Goal: Information Seeking & Learning: Learn about a topic

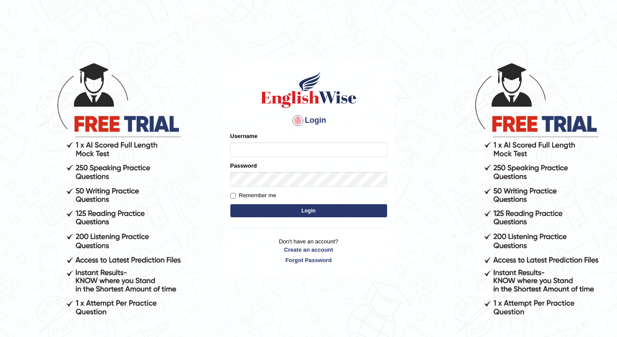
type input "Tandinchoden"
click at [296, 210] on button "Login" at bounding box center [308, 210] width 157 height 13
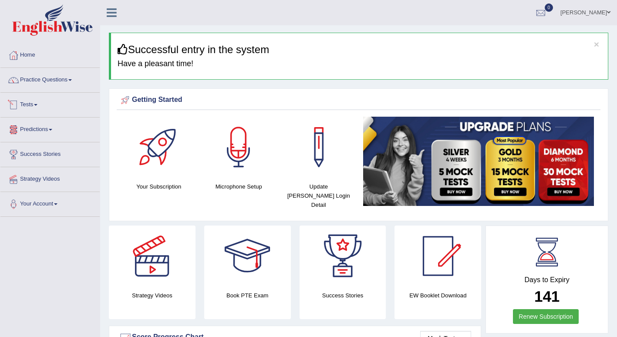
click at [38, 102] on link "Tests" at bounding box center [49, 104] width 99 height 22
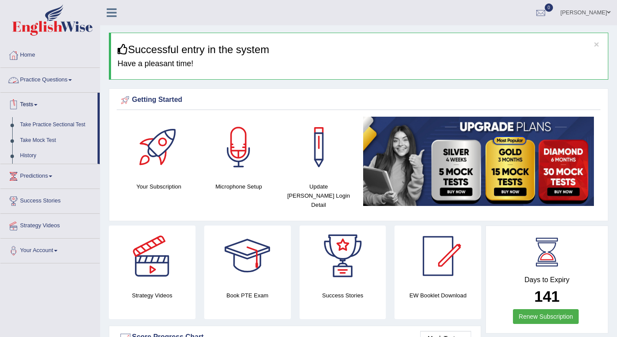
click at [74, 81] on link "Practice Questions" at bounding box center [49, 79] width 99 height 22
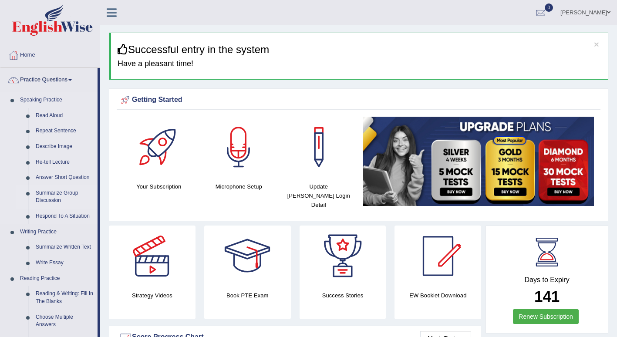
click at [67, 191] on link "Summarize Group Discussion" at bounding box center [65, 196] width 66 height 23
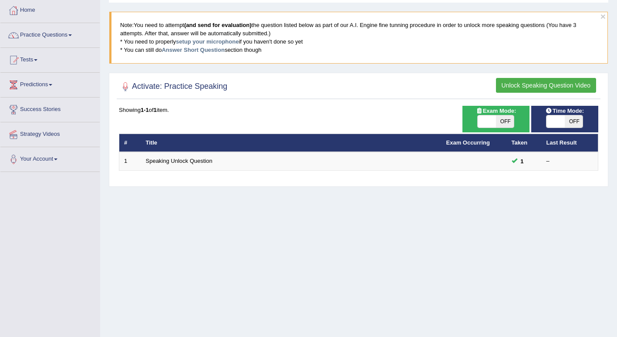
scroll to position [33, 0]
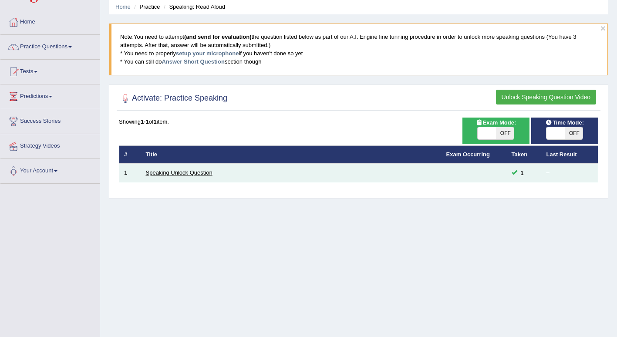
click at [197, 173] on link "Speaking Unlock Question" at bounding box center [179, 172] width 67 height 7
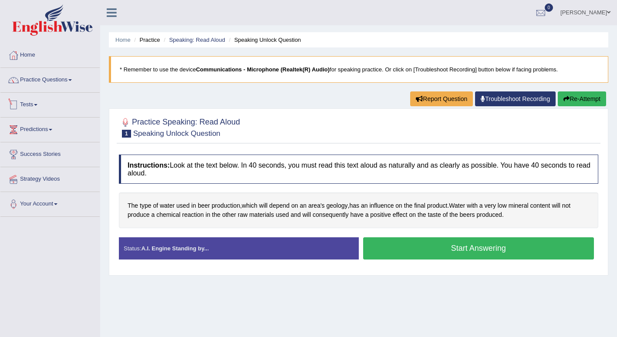
click at [34, 101] on link "Tests" at bounding box center [49, 104] width 99 height 22
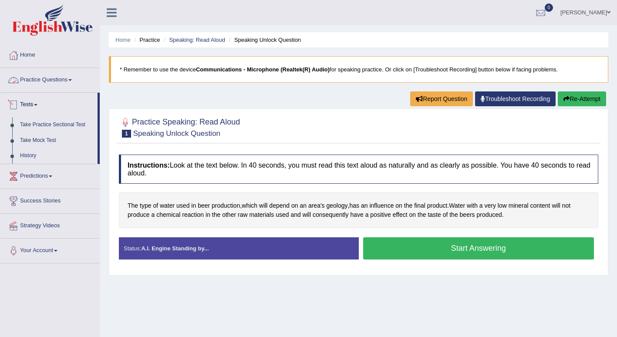
click at [67, 81] on link "Practice Questions" at bounding box center [49, 79] width 99 height 22
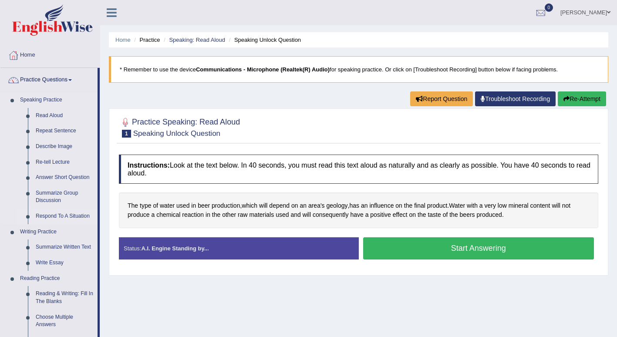
click at [72, 215] on link "Respond To A Situation" at bounding box center [65, 217] width 66 height 16
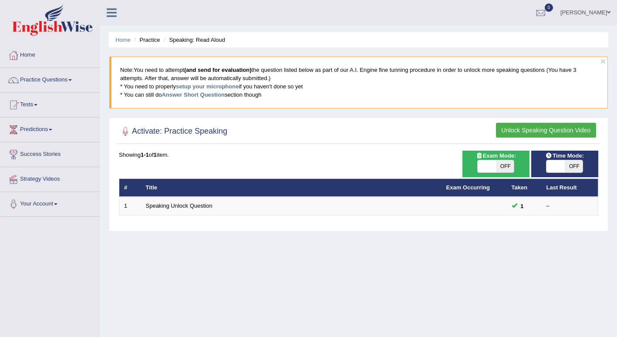
click at [517, 129] on button "Unlock Speaking Question Video" at bounding box center [546, 130] width 100 height 15
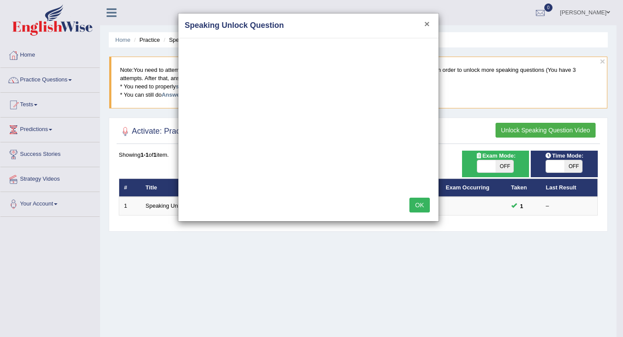
click at [427, 23] on button "×" at bounding box center [426, 23] width 5 height 9
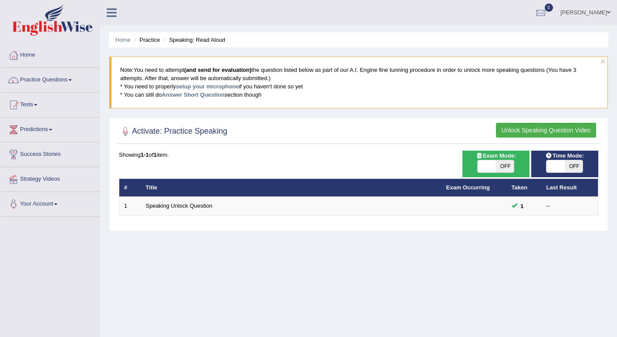
click at [54, 177] on link "Strategy Videos" at bounding box center [49, 178] width 99 height 22
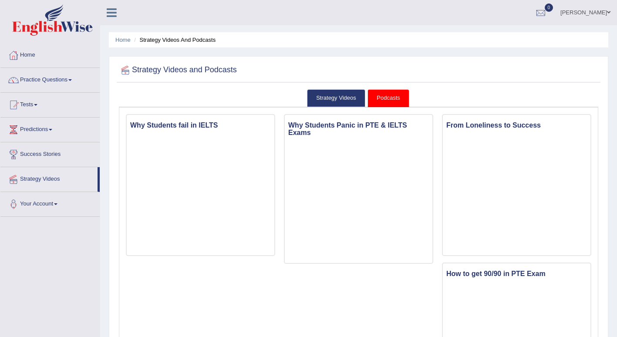
click at [55, 78] on link "Practice Questions" at bounding box center [49, 79] width 99 height 22
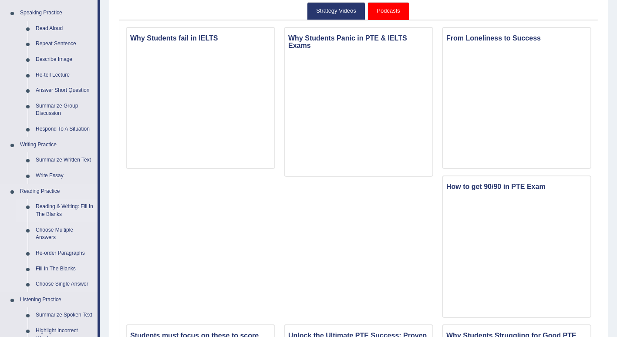
scroll to position [131, 0]
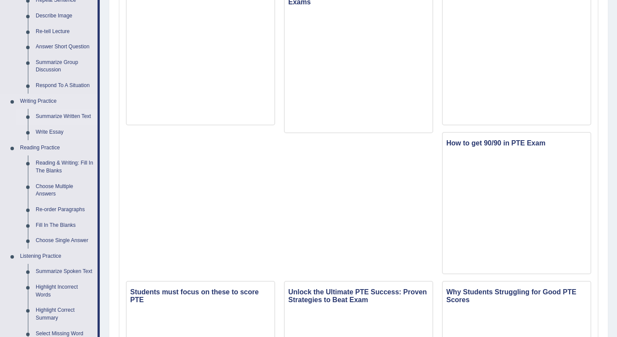
click at [63, 113] on link "Summarize Written Text" at bounding box center [65, 117] width 66 height 16
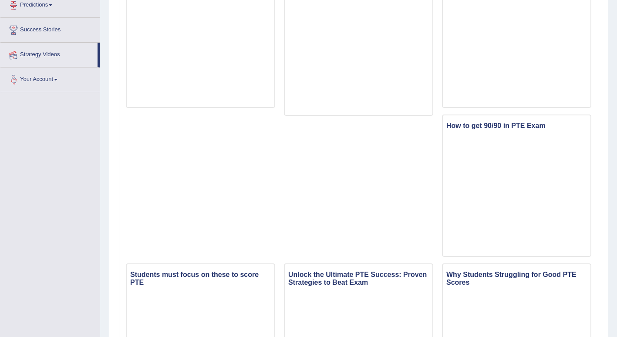
scroll to position [188, 0]
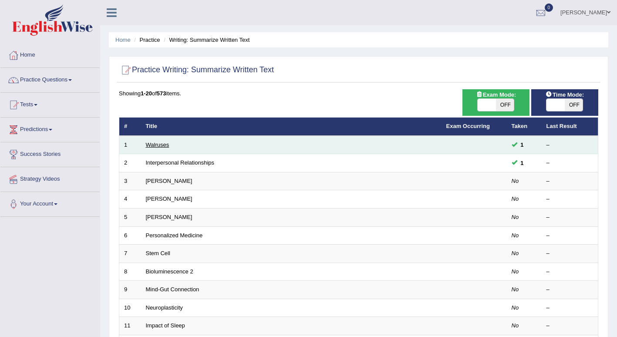
click at [157, 144] on link "Walruses" at bounding box center [158, 144] width 24 height 7
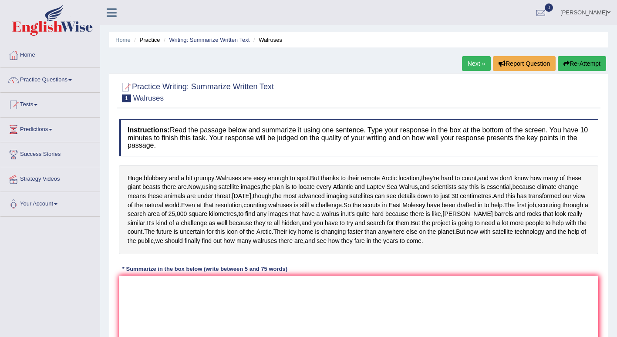
click at [473, 59] on link "Next »" at bounding box center [476, 63] width 29 height 15
